Goal: Task Accomplishment & Management: Use online tool/utility

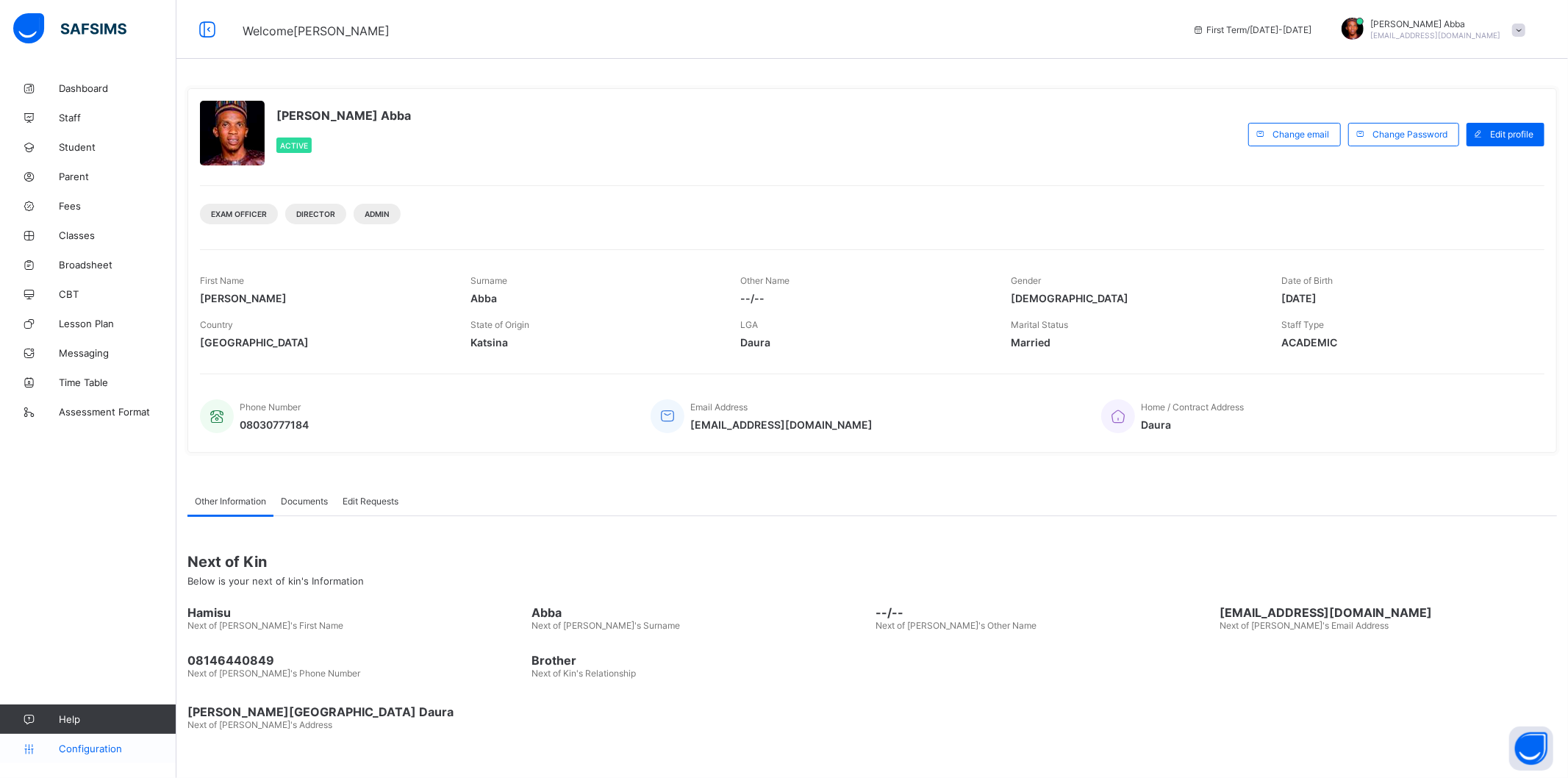
click at [83, 755] on link "Configuration" at bounding box center [88, 748] width 176 height 30
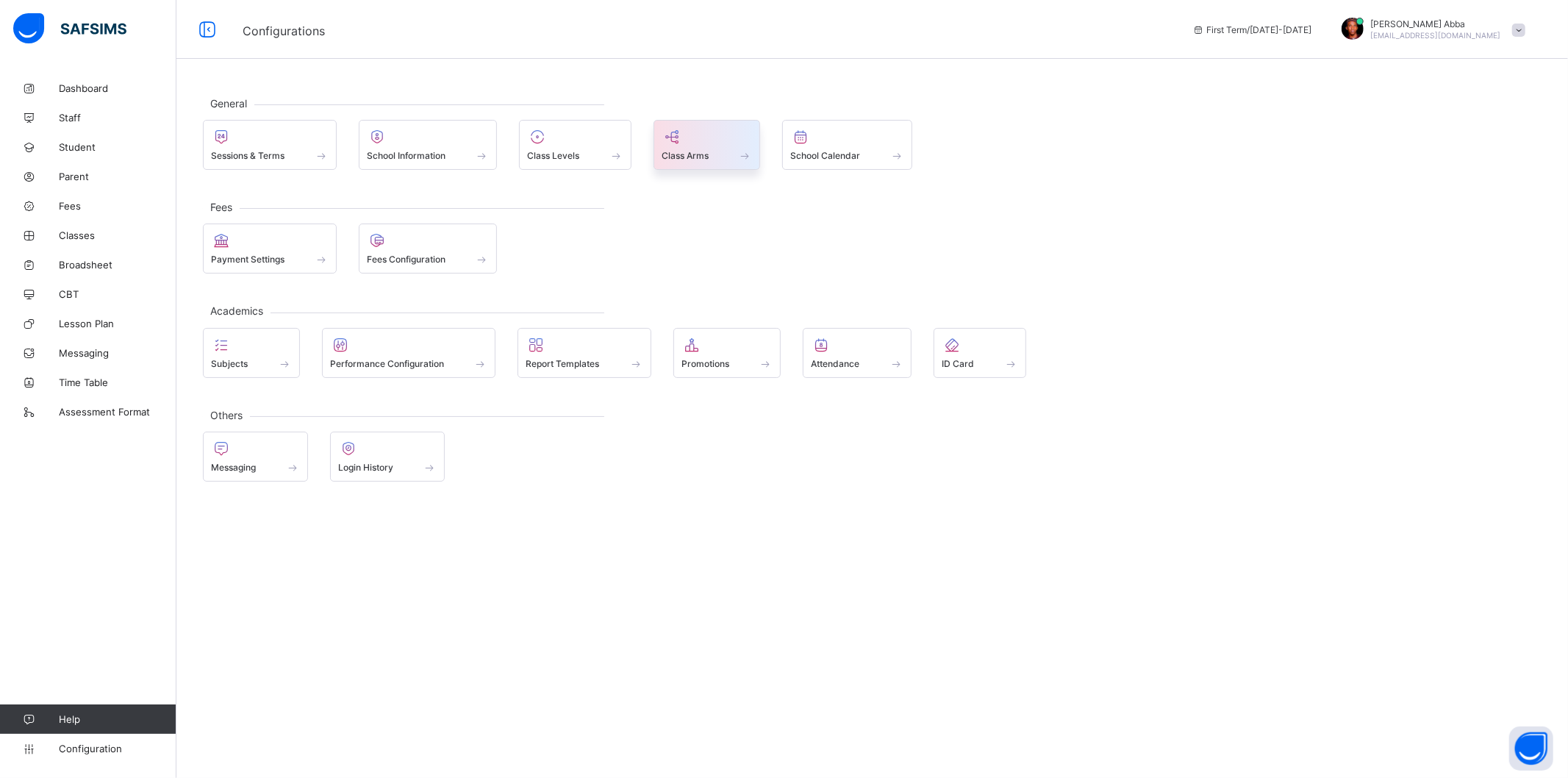
click at [710, 140] on div at bounding box center [707, 137] width 91 height 18
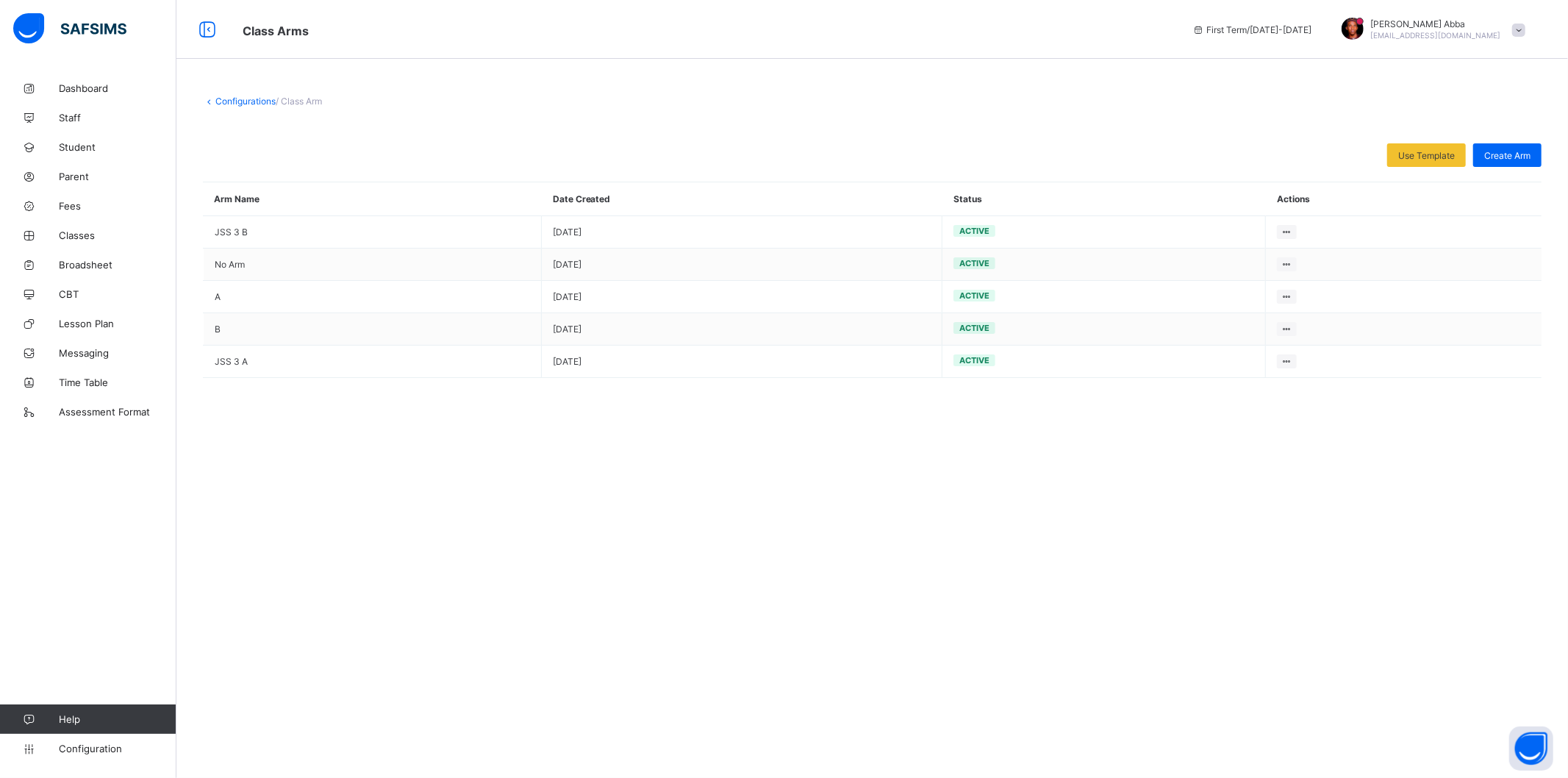
click at [236, 103] on link "Configurations" at bounding box center [245, 101] width 60 height 11
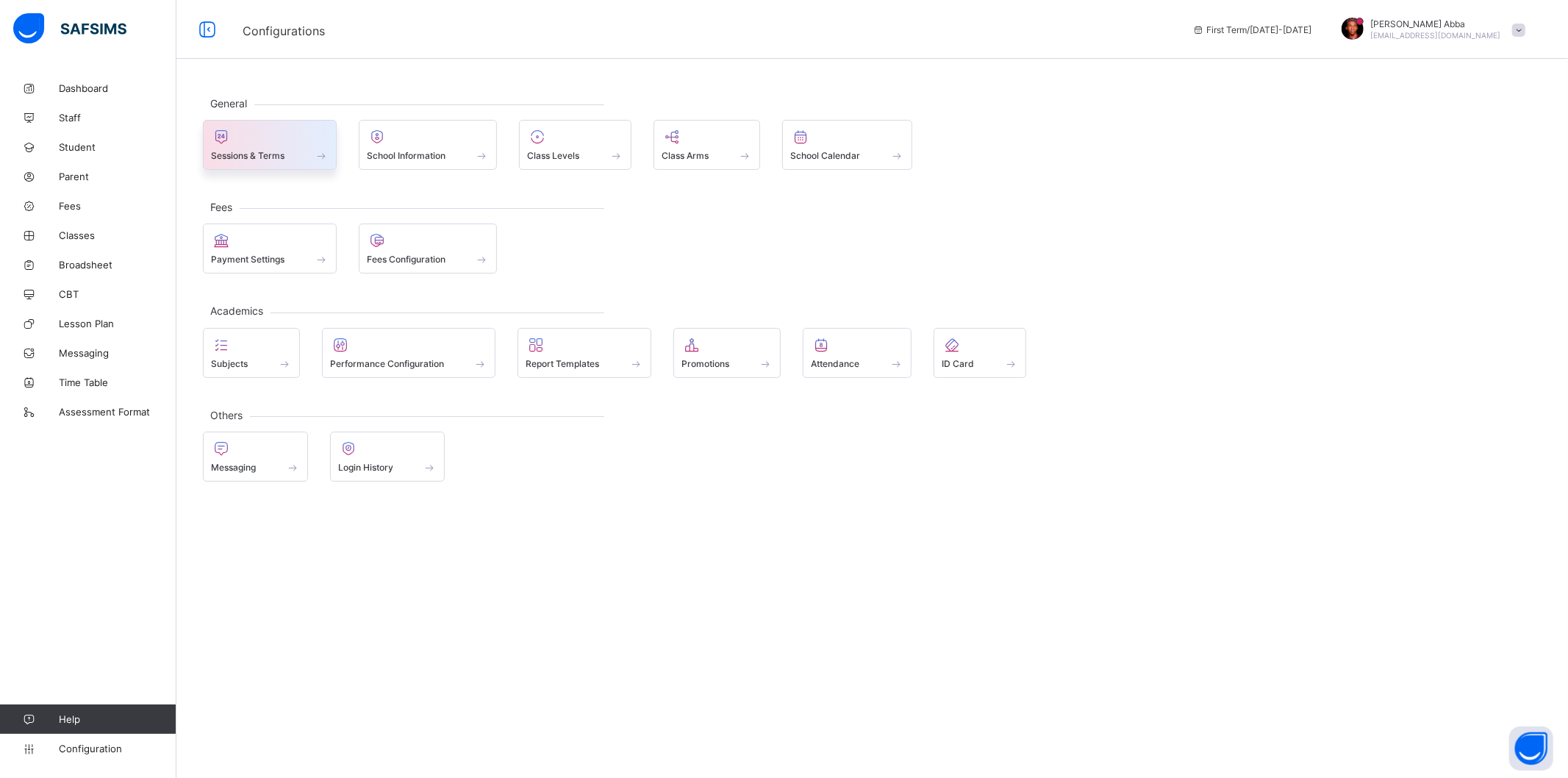
click at [269, 156] on span "Sessions & Terms" at bounding box center [248, 156] width 73 height 11
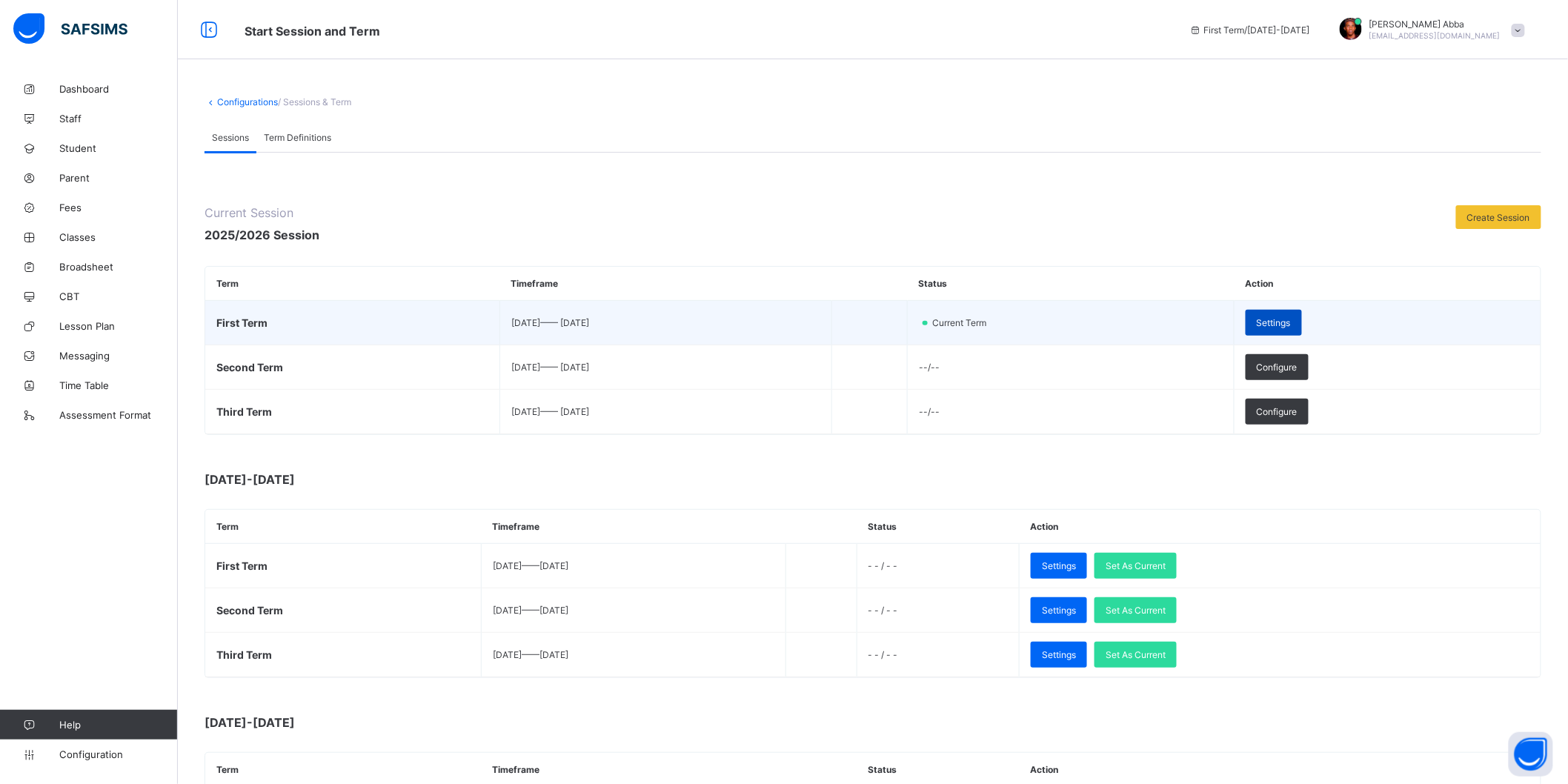
click at [1302, 321] on div "Settings" at bounding box center [1273, 322] width 56 height 26
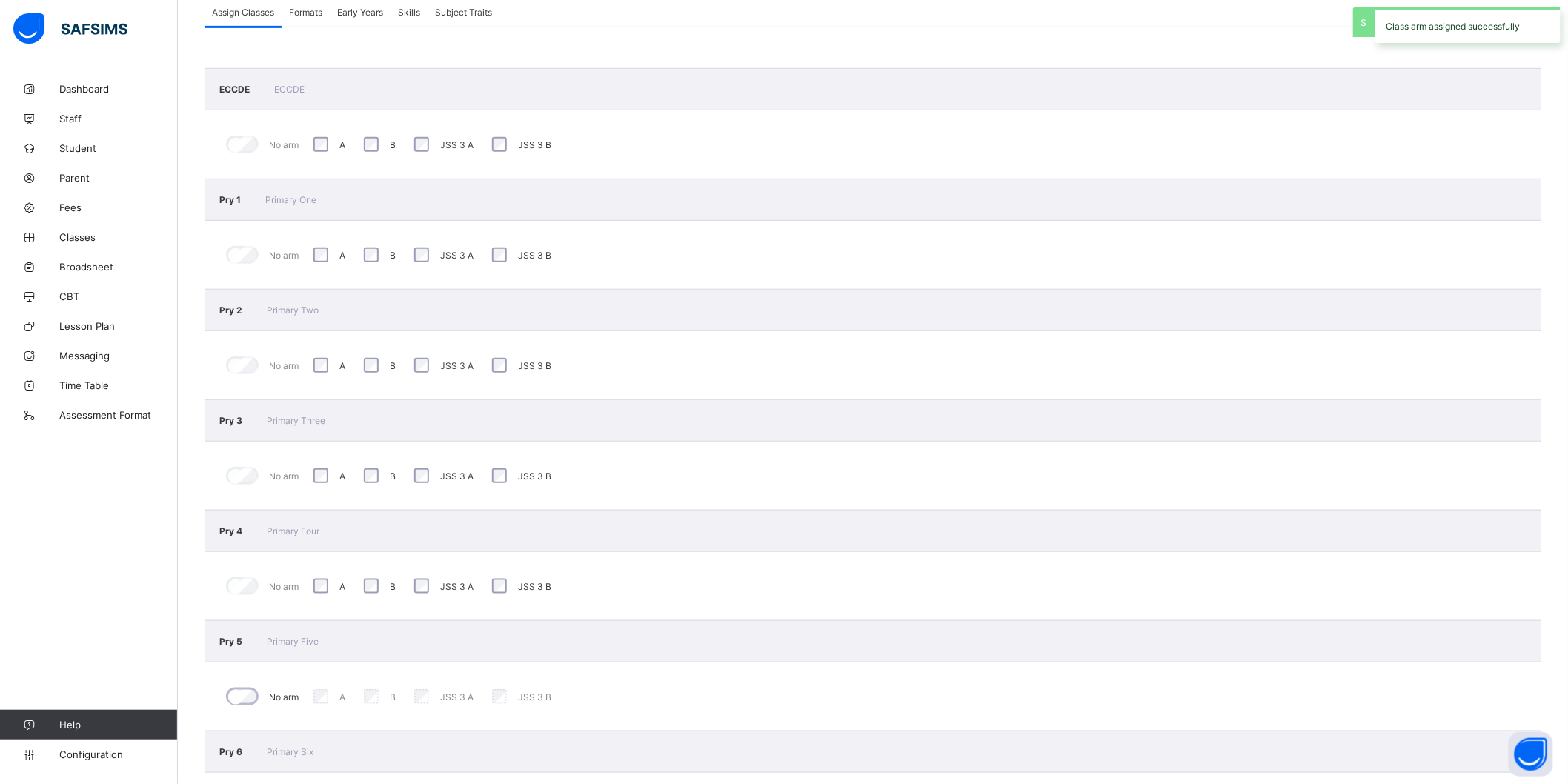
scroll to position [251, 0]
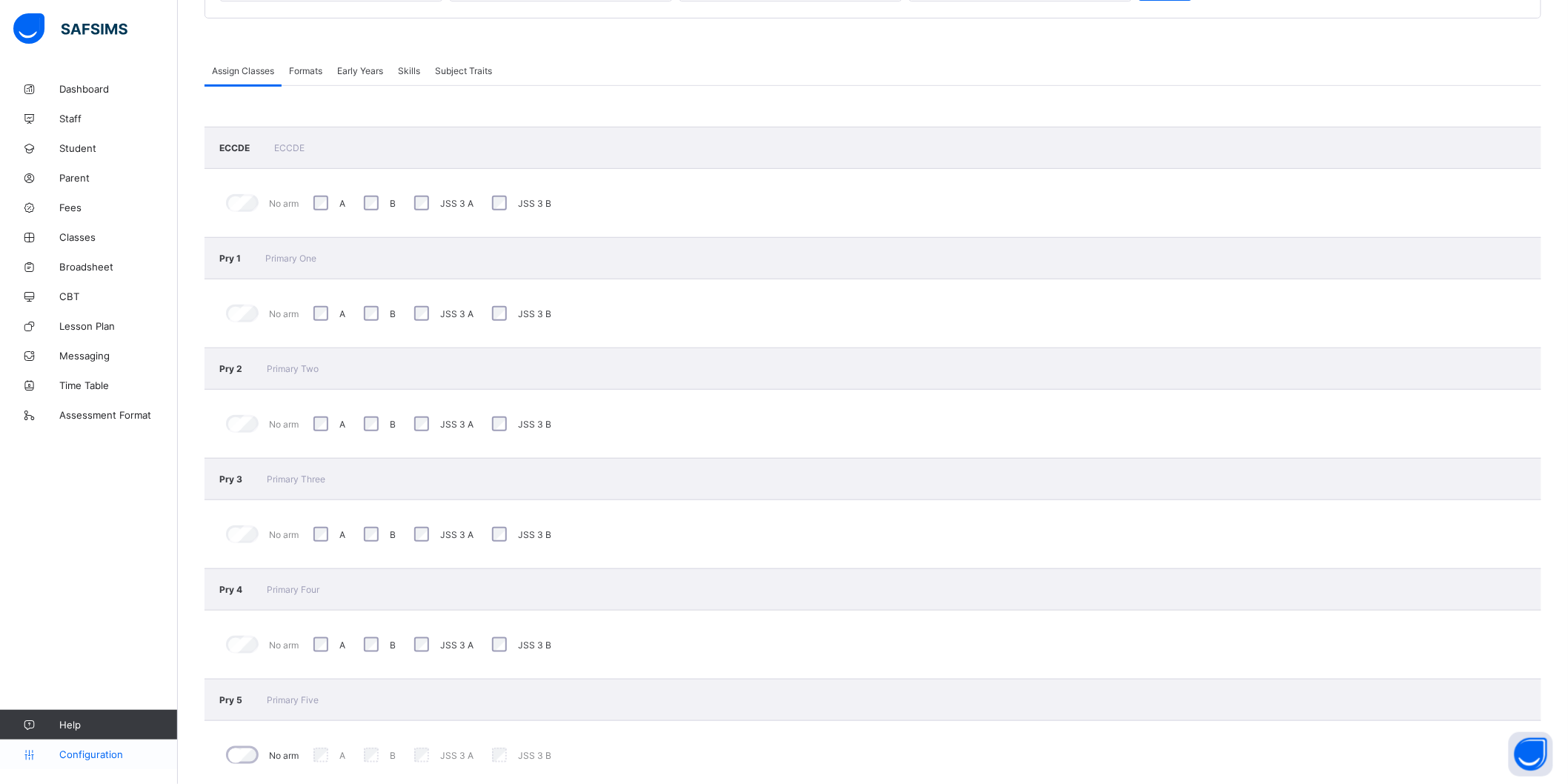
click at [93, 758] on span "Configuration" at bounding box center [118, 754] width 118 height 12
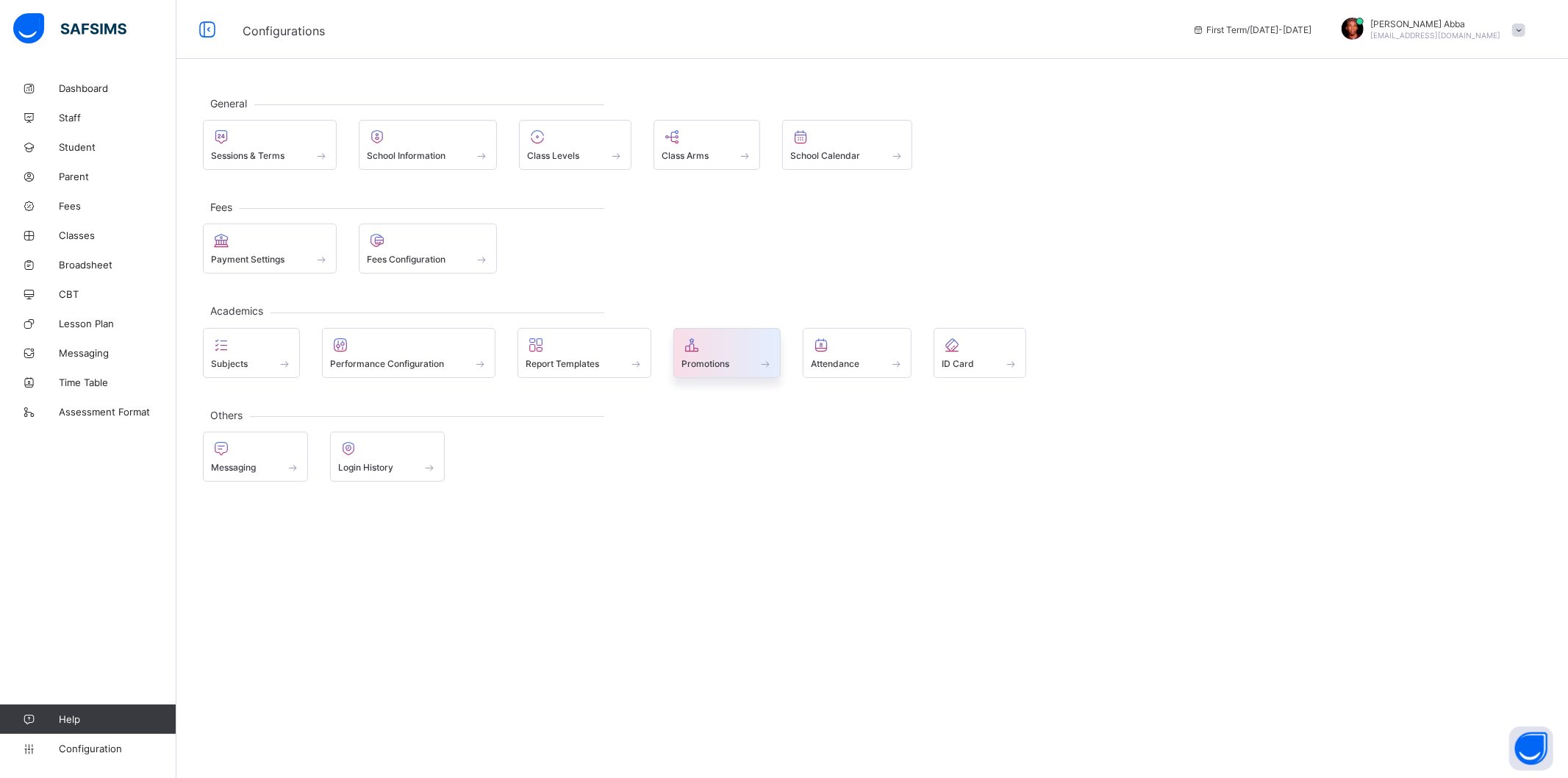
click at [735, 350] on div at bounding box center [728, 345] width 92 height 18
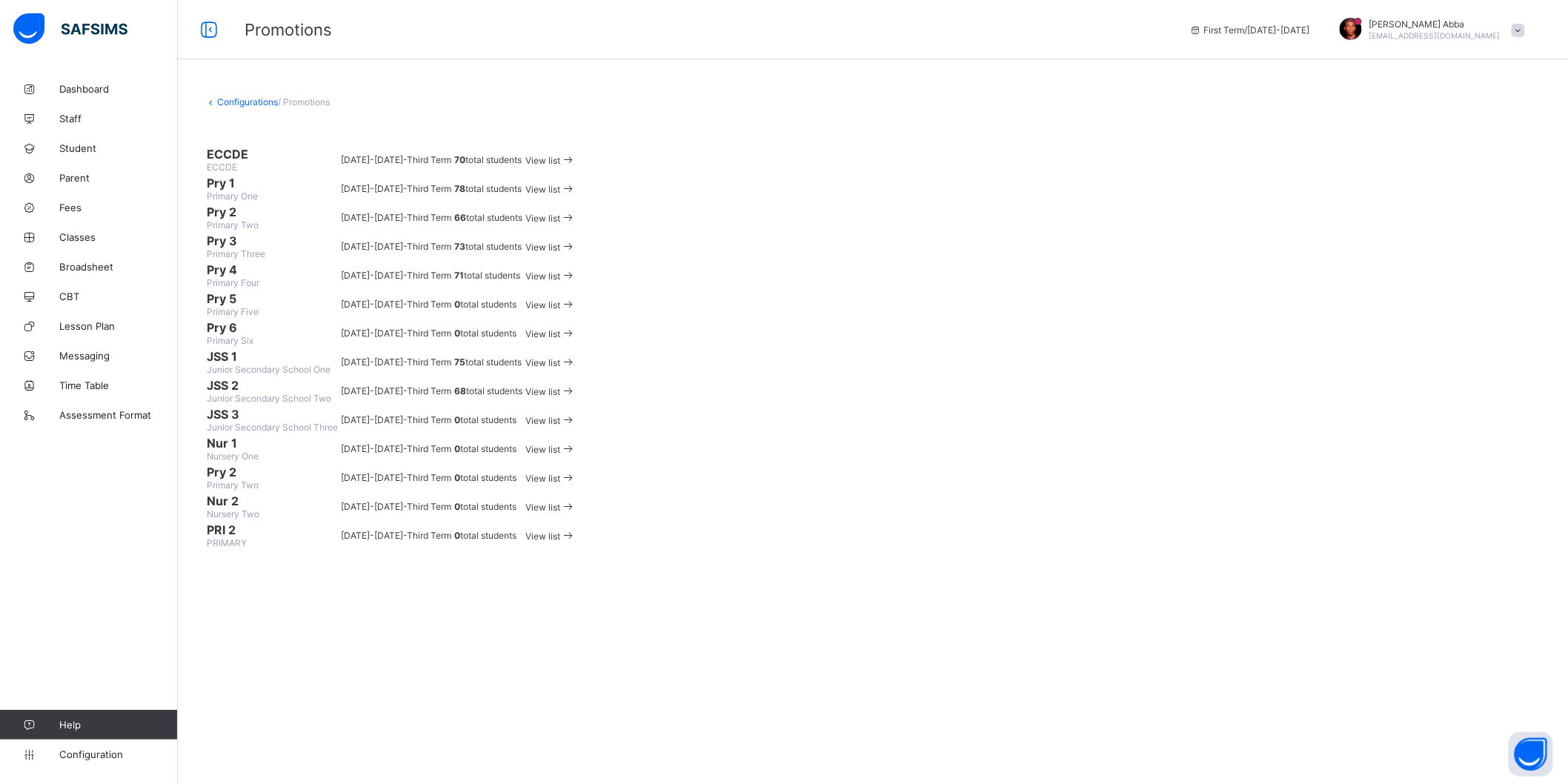
scroll to position [313, 0]
click at [560, 394] on span "View list" at bounding box center [543, 392] width 35 height 11
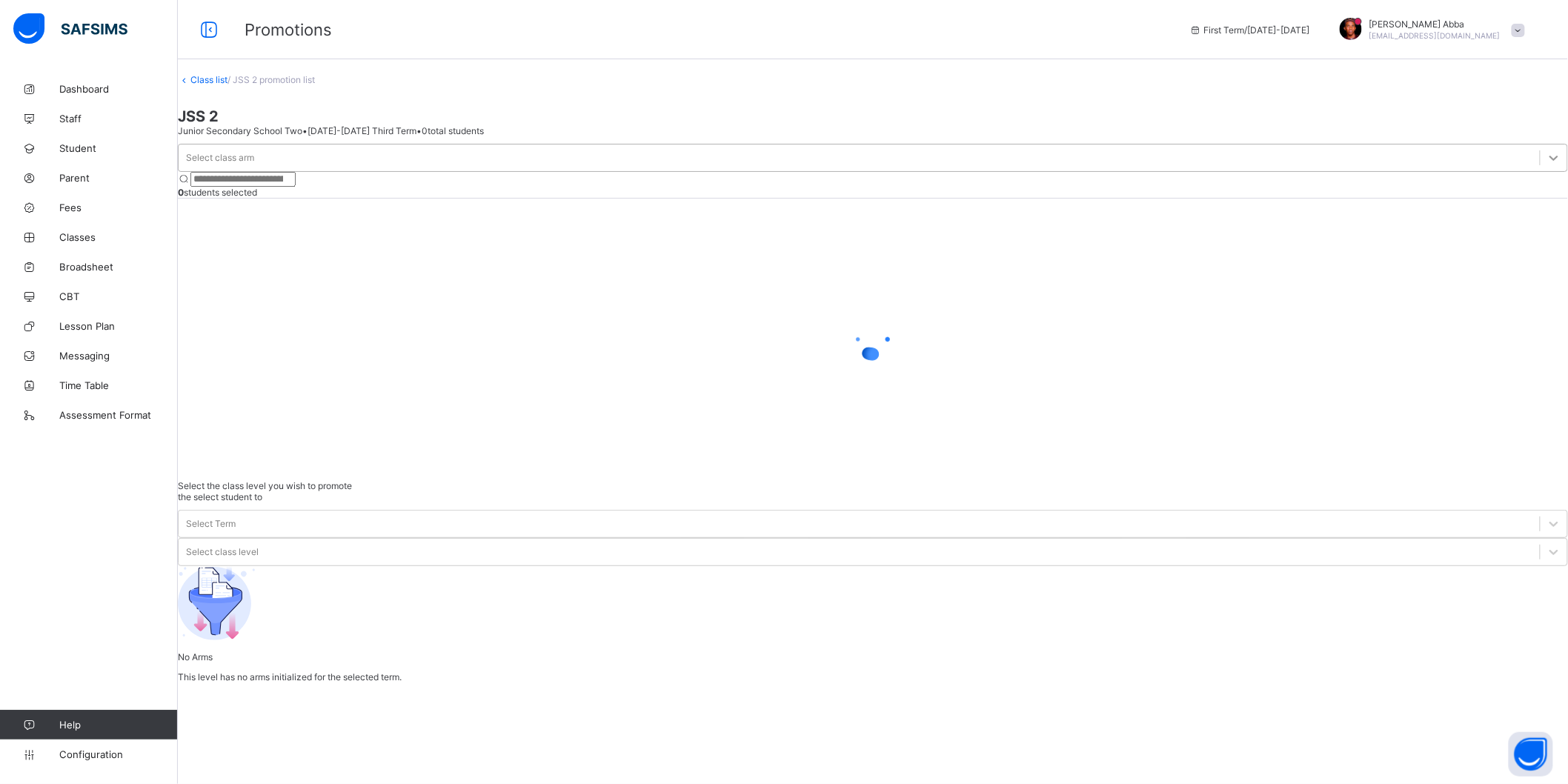
scroll to position [9, 0]
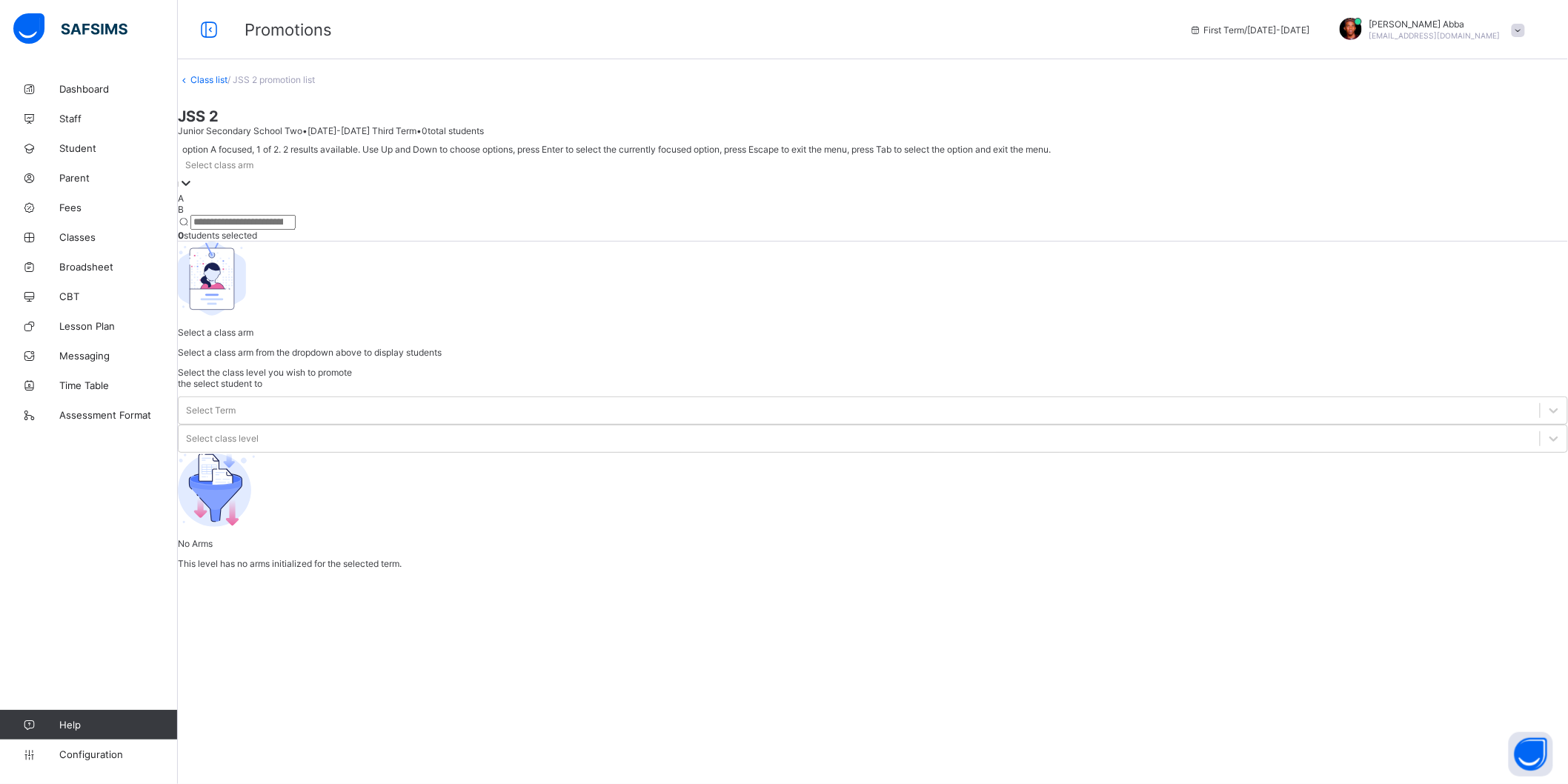
click at [193, 191] on icon at bounding box center [186, 183] width 15 height 15
click at [276, 204] on div "A" at bounding box center [873, 198] width 1390 height 11
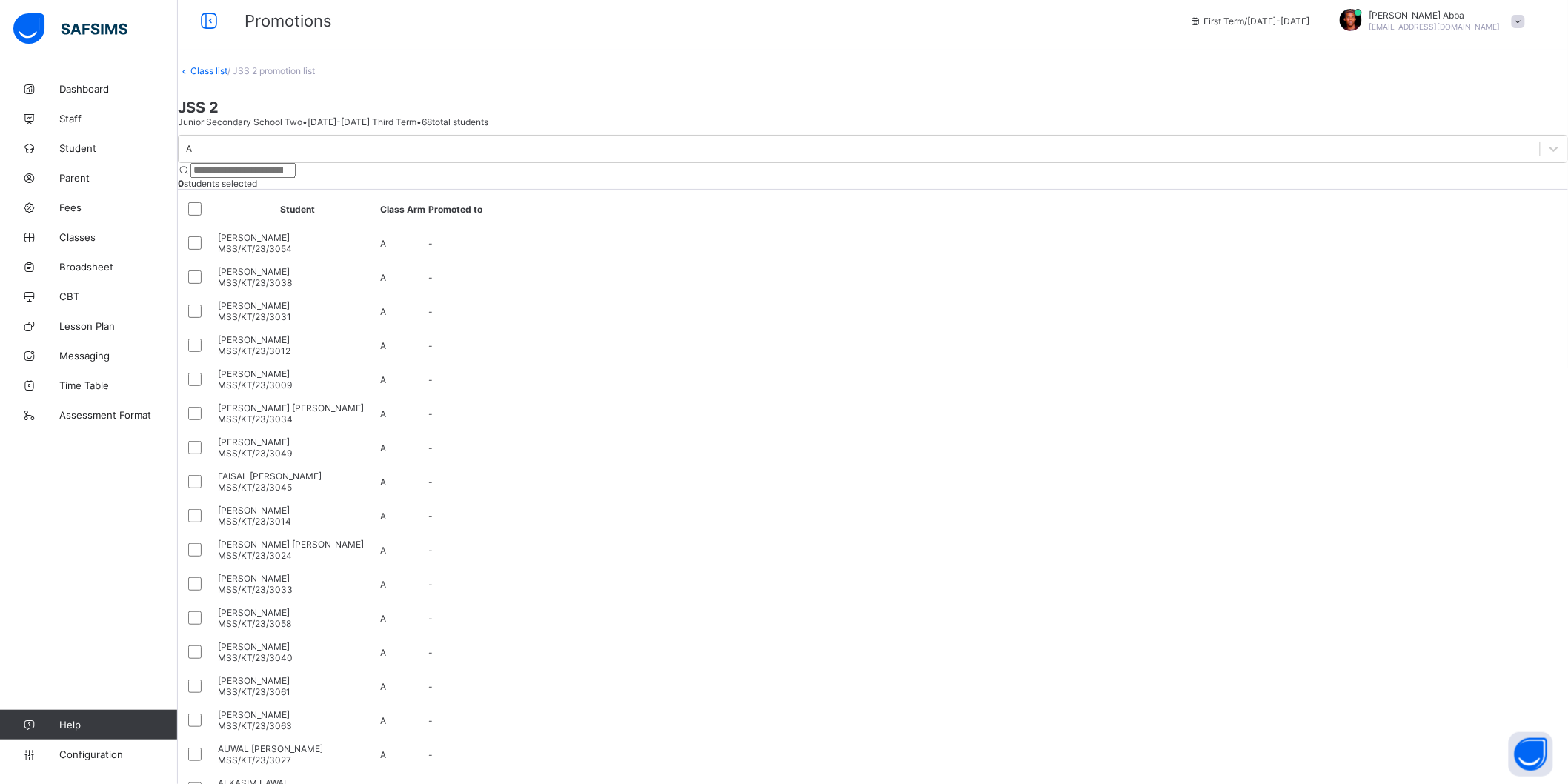
click at [1011, 433] on div "A 0 students selected Student Class Arm Promoted to [PERSON_NAME] MSS/KT/23/305…" at bounding box center [873, 760] width 1390 height 1252
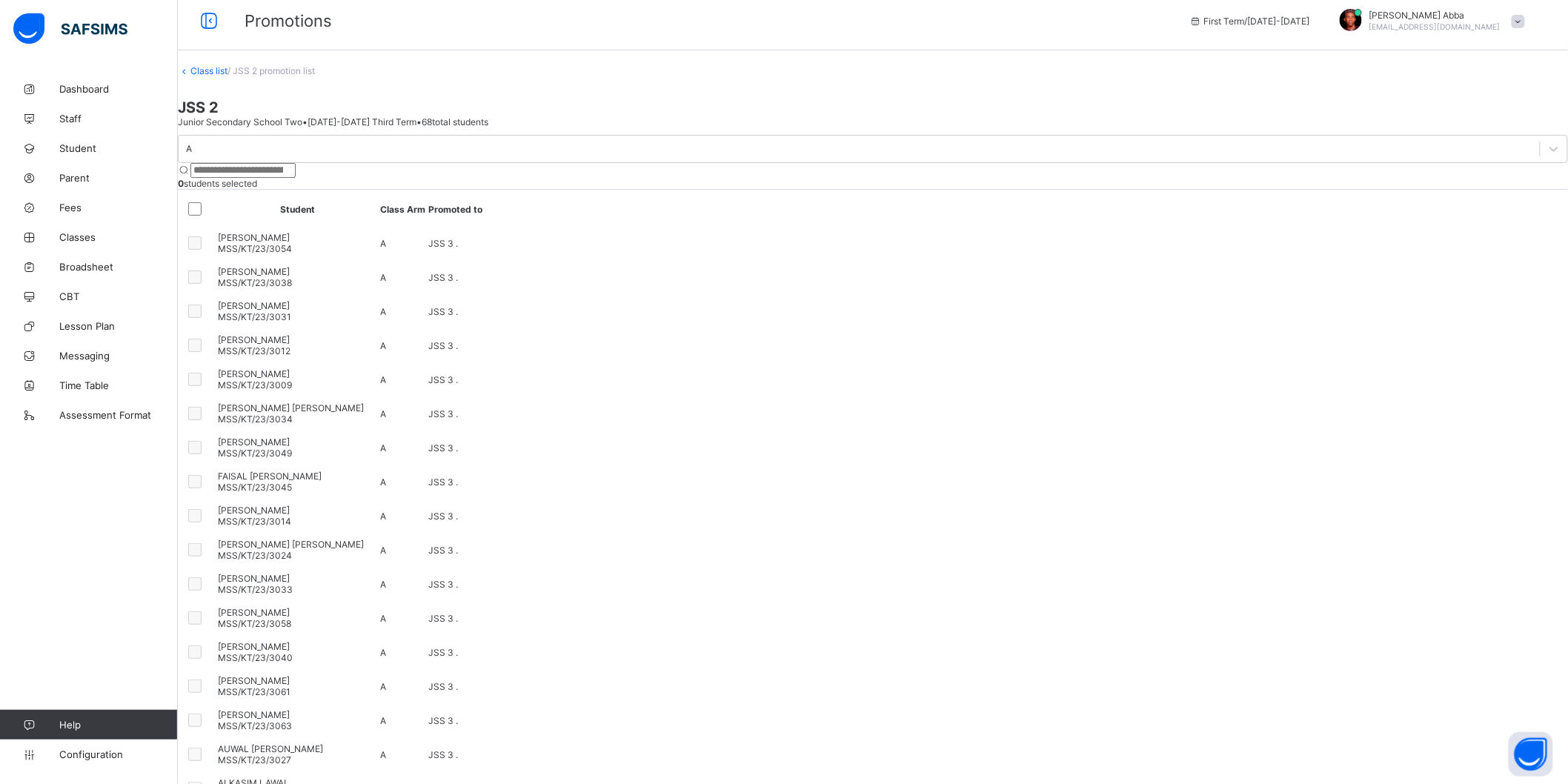
click at [308, 159] on div "A" at bounding box center [859, 149] width 1361 height 20
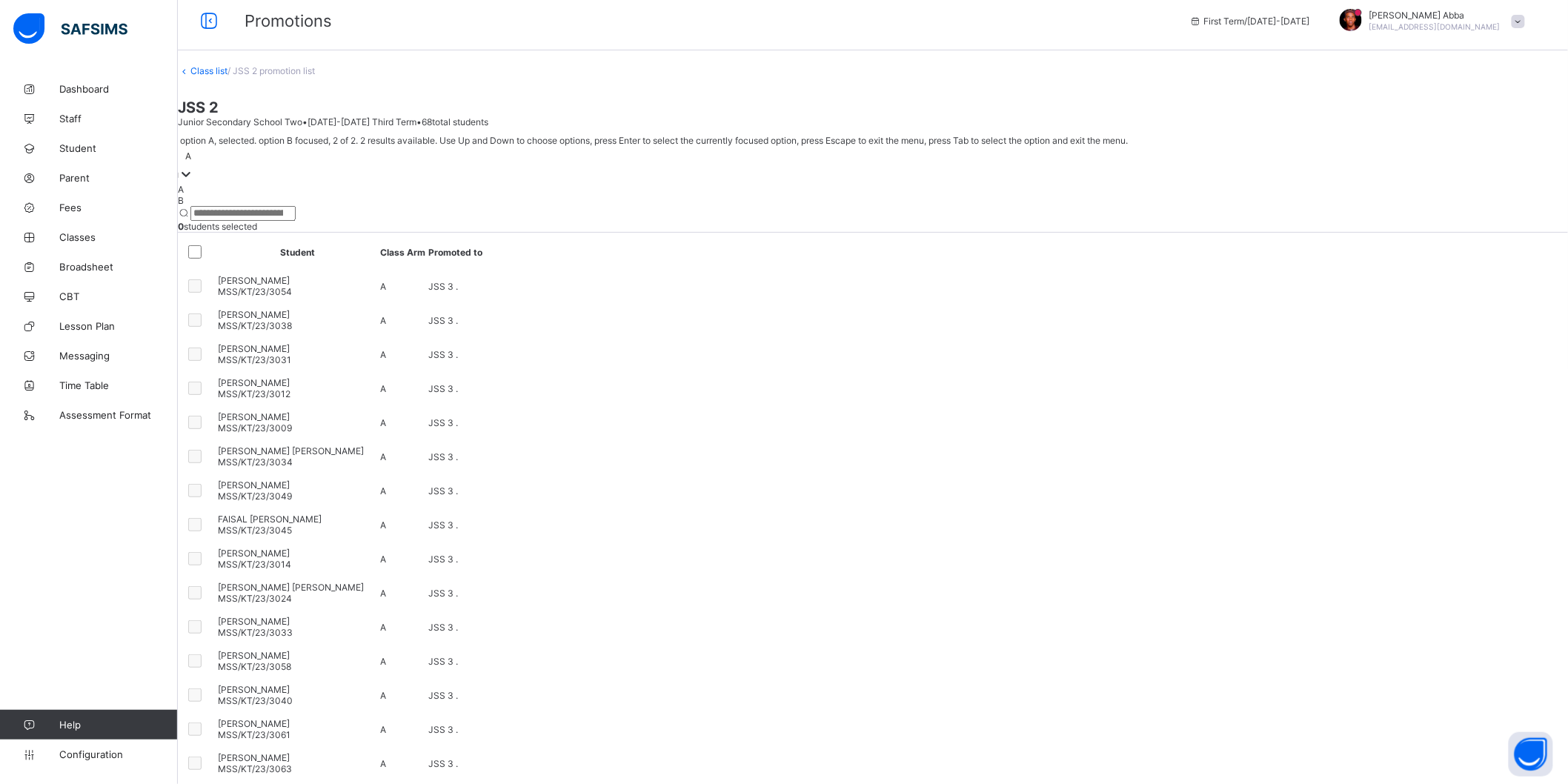
click at [282, 206] on div "B" at bounding box center [873, 200] width 1390 height 11
